Goal: Task Accomplishment & Management: Use online tool/utility

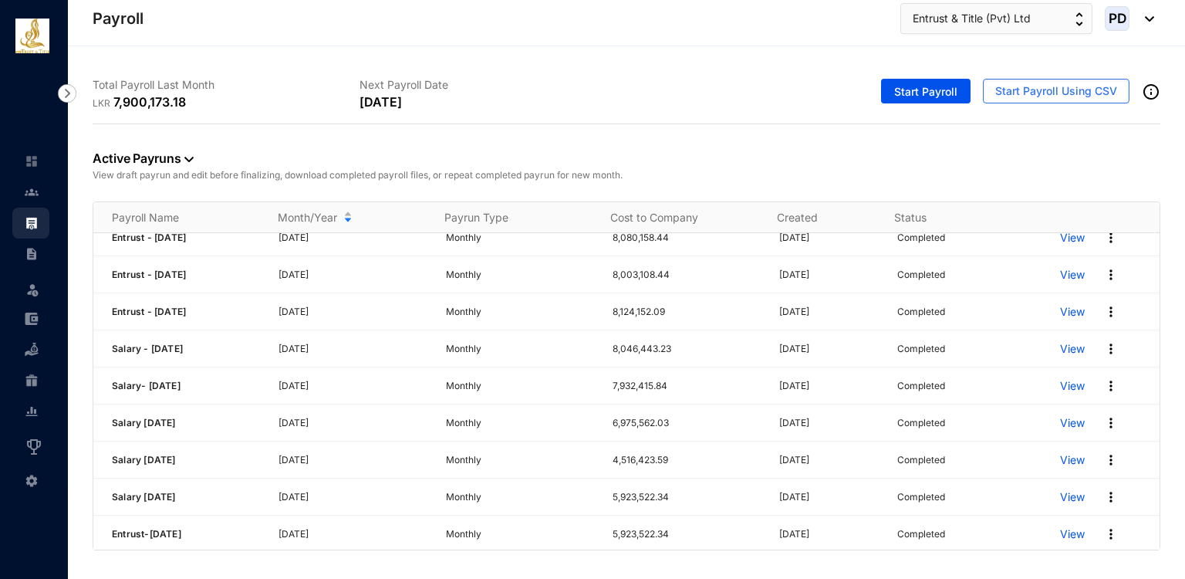
scroll to position [346, 0]
click at [1060, 420] on p "View" at bounding box center [1072, 423] width 25 height 15
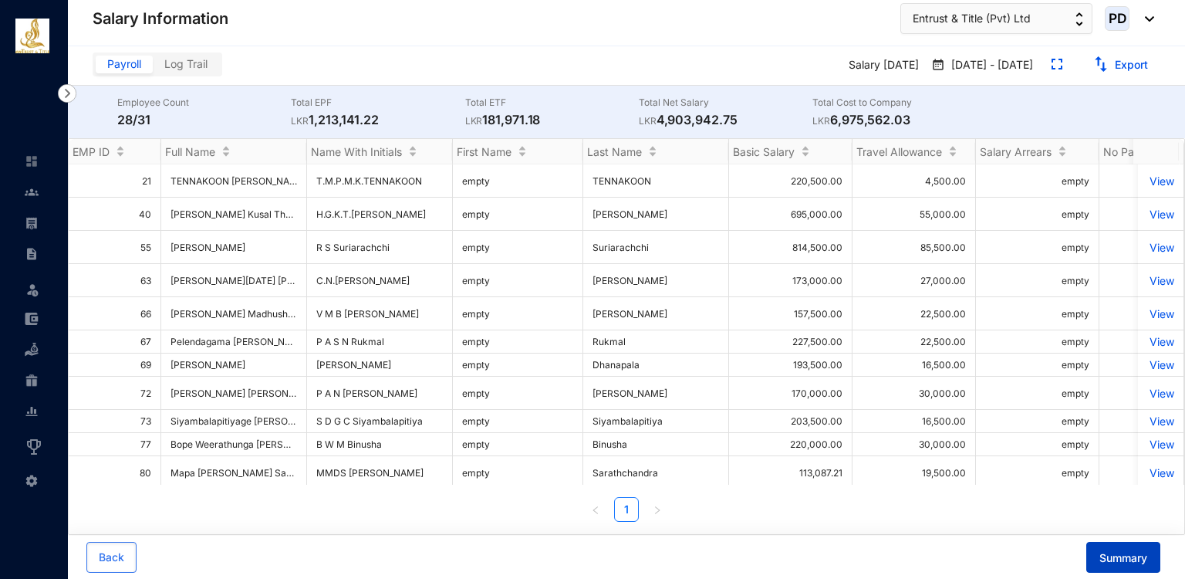
click at [1108, 563] on span "Summary" at bounding box center [1124, 557] width 48 height 15
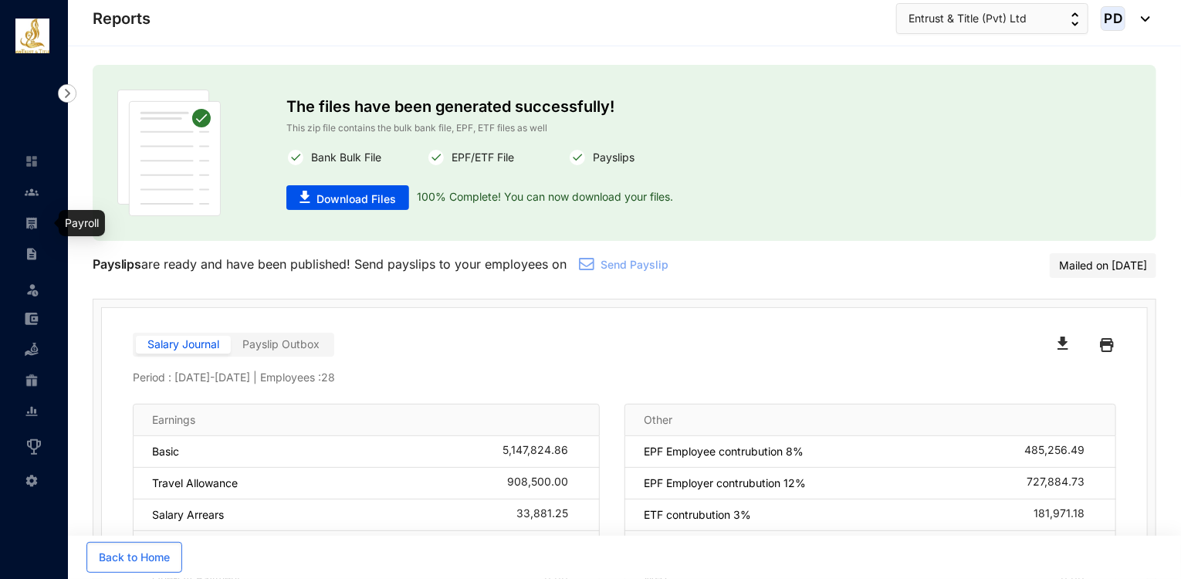
click at [25, 215] on link at bounding box center [44, 222] width 39 height 15
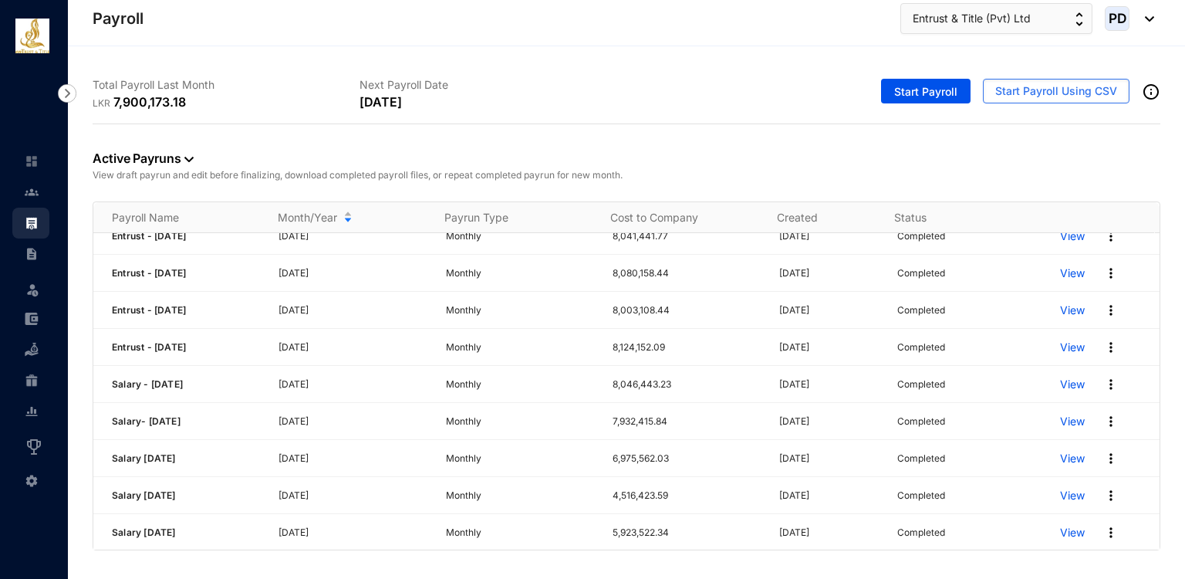
scroll to position [312, 0]
click at [1061, 453] on p "View" at bounding box center [1072, 458] width 25 height 15
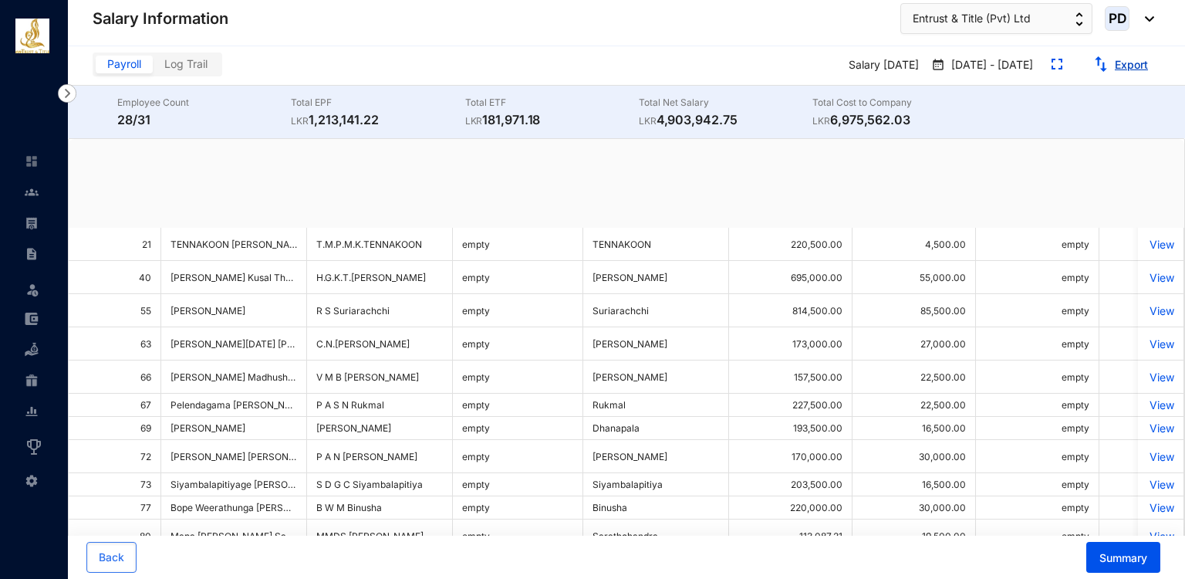
click at [1112, 67] on button "Export" at bounding box center [1120, 64] width 79 height 25
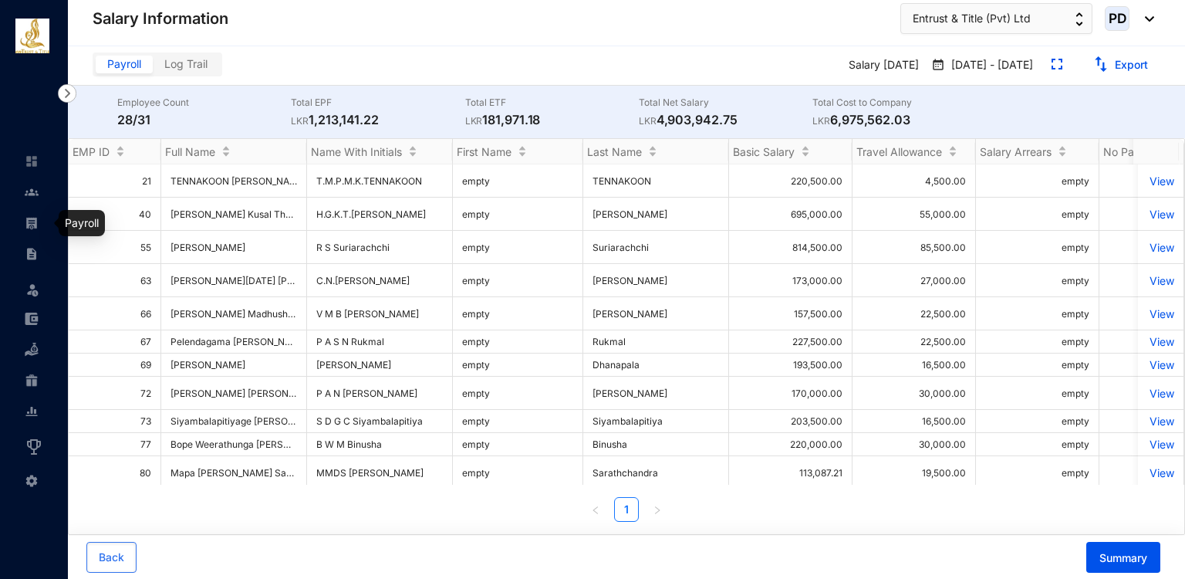
click at [37, 228] on img at bounding box center [32, 223] width 14 height 14
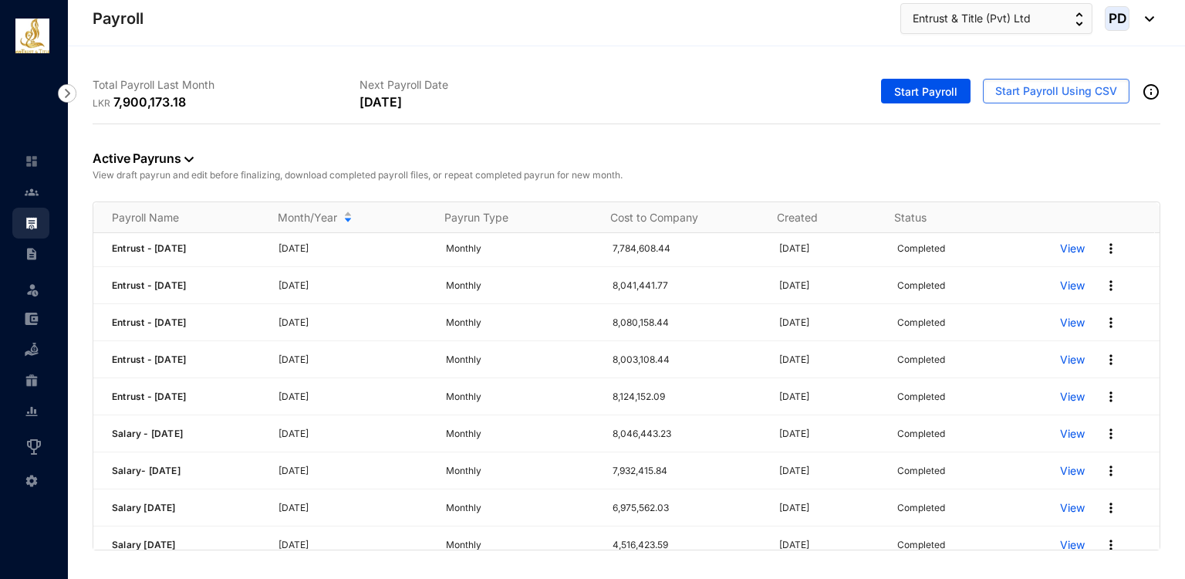
scroll to position [264, 0]
click at [1060, 464] on p "View" at bounding box center [1072, 468] width 25 height 15
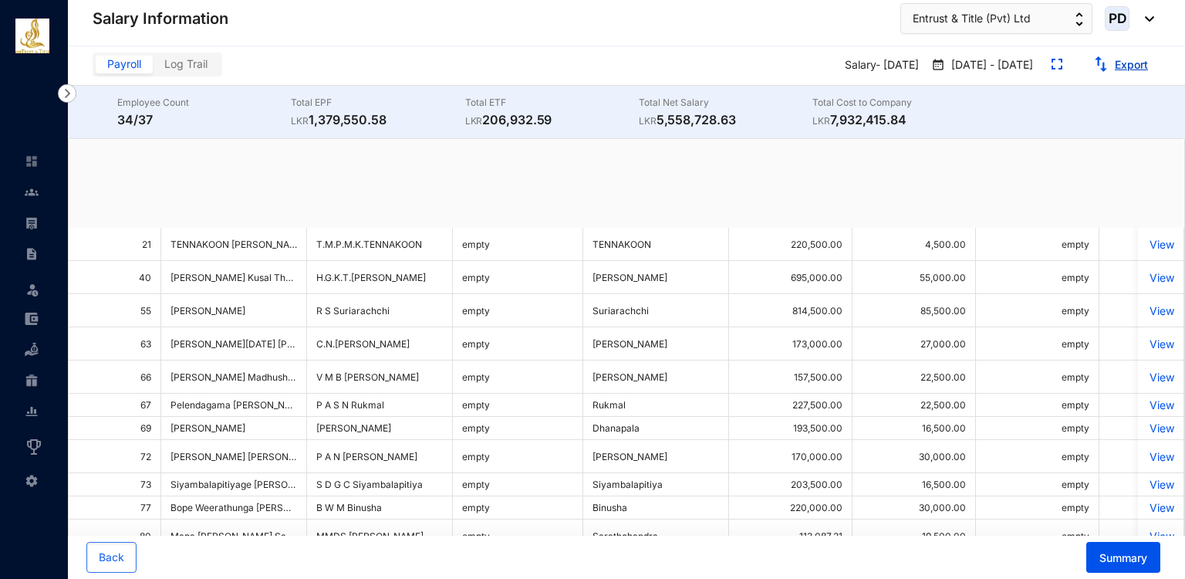
click at [1124, 63] on link "Export" at bounding box center [1131, 64] width 33 height 13
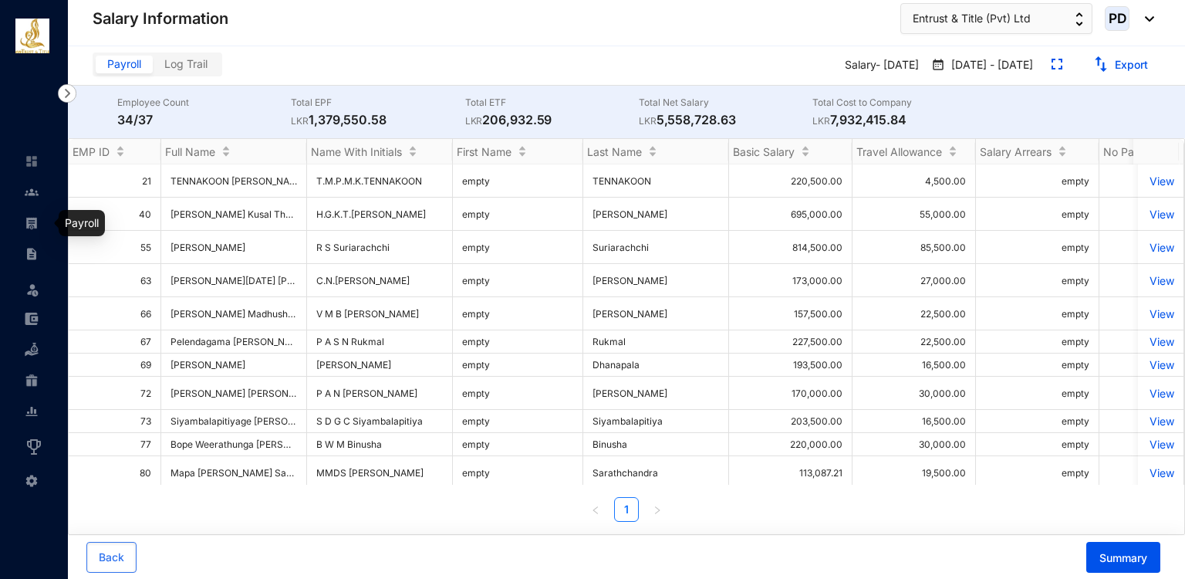
click at [39, 225] on link at bounding box center [44, 222] width 39 height 15
